Goal: Find specific page/section: Find specific page/section

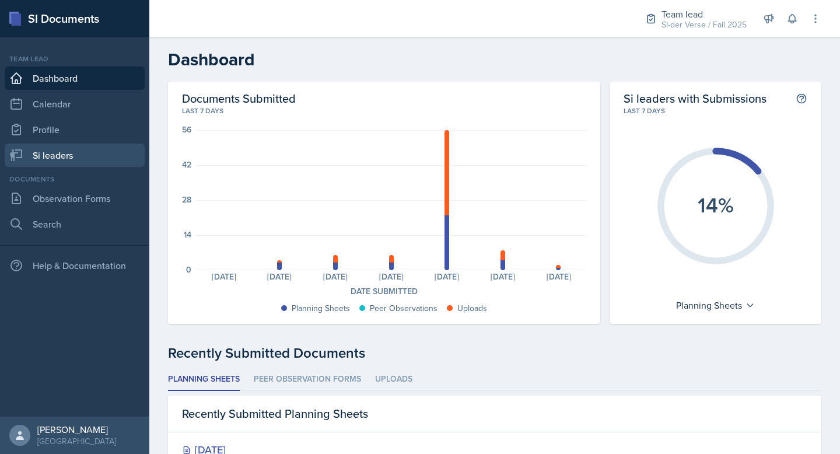
click at [75, 152] on link "Si leaders" at bounding box center [75, 154] width 140 height 23
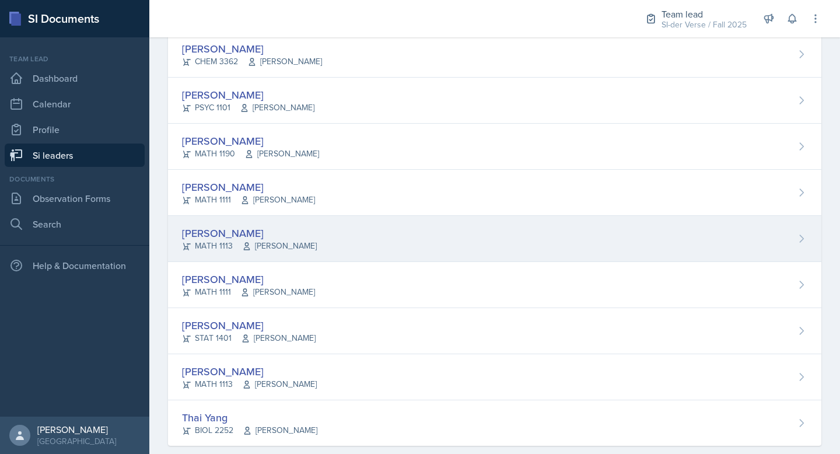
scroll to position [739, 0]
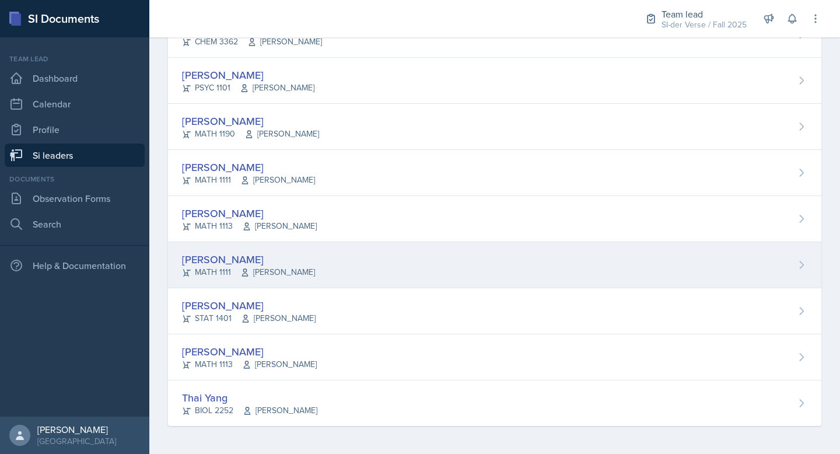
click at [303, 253] on div "[PERSON_NAME]" at bounding box center [248, 259] width 133 height 16
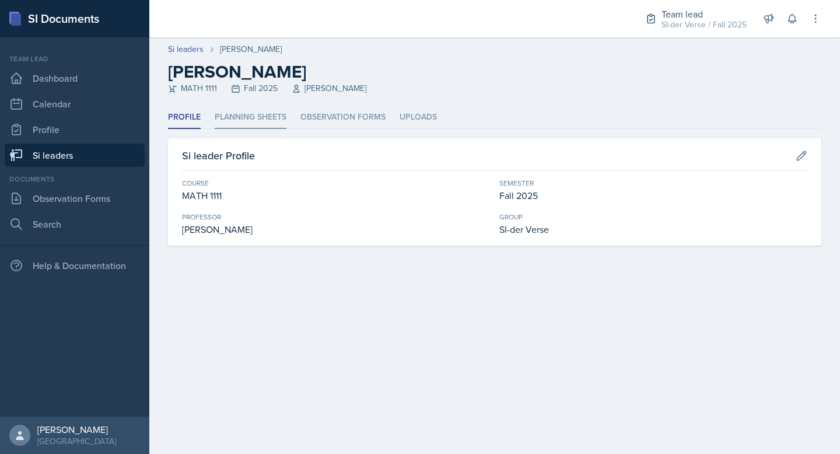
click at [258, 111] on li "Planning Sheets" at bounding box center [251, 117] width 72 height 23
